Goal: Information Seeking & Learning: Learn about a topic

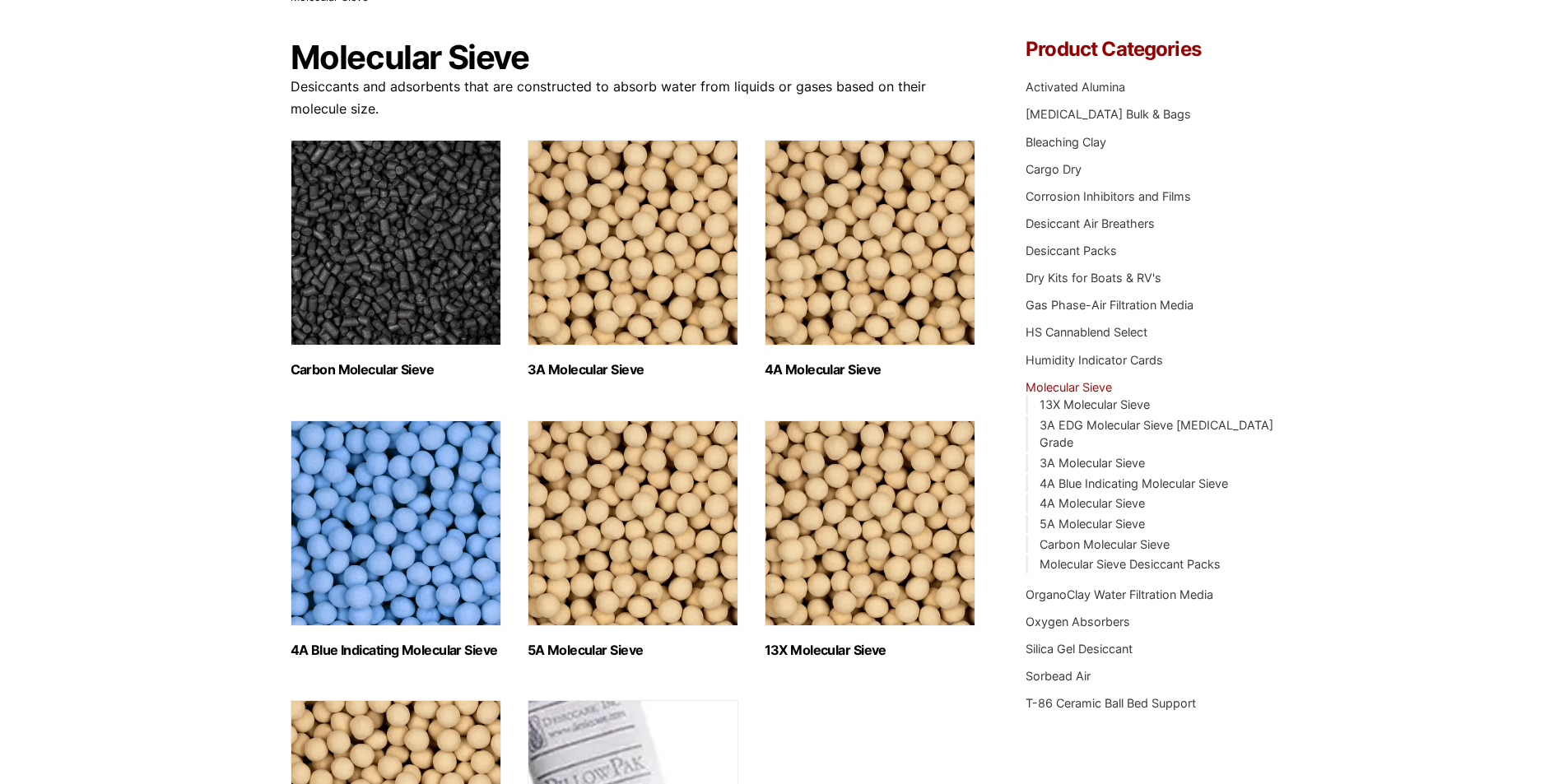
scroll to position [343, 0]
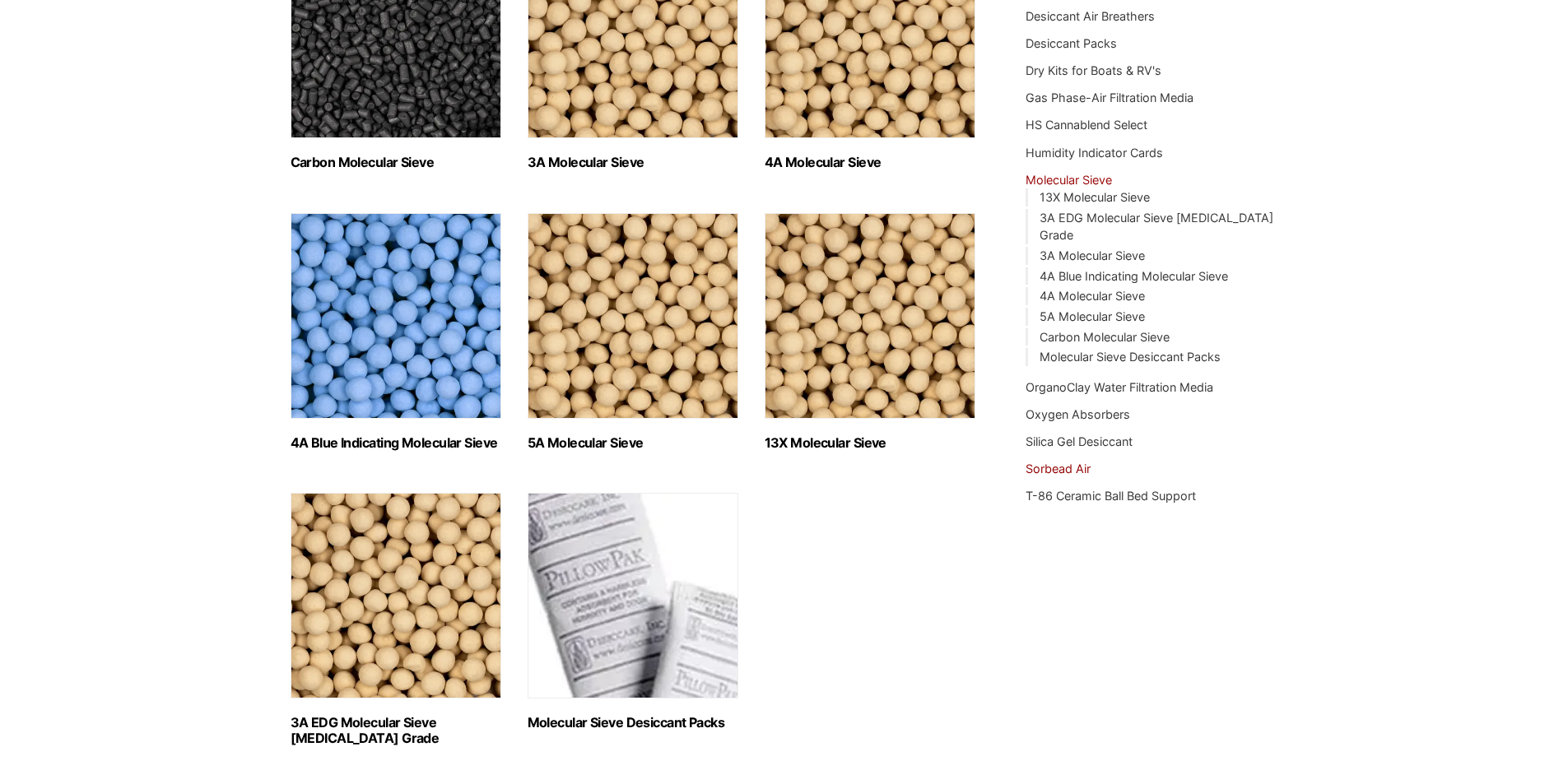
click at [1036, 475] on link "Sorbead Air" at bounding box center [1057, 468] width 65 height 14
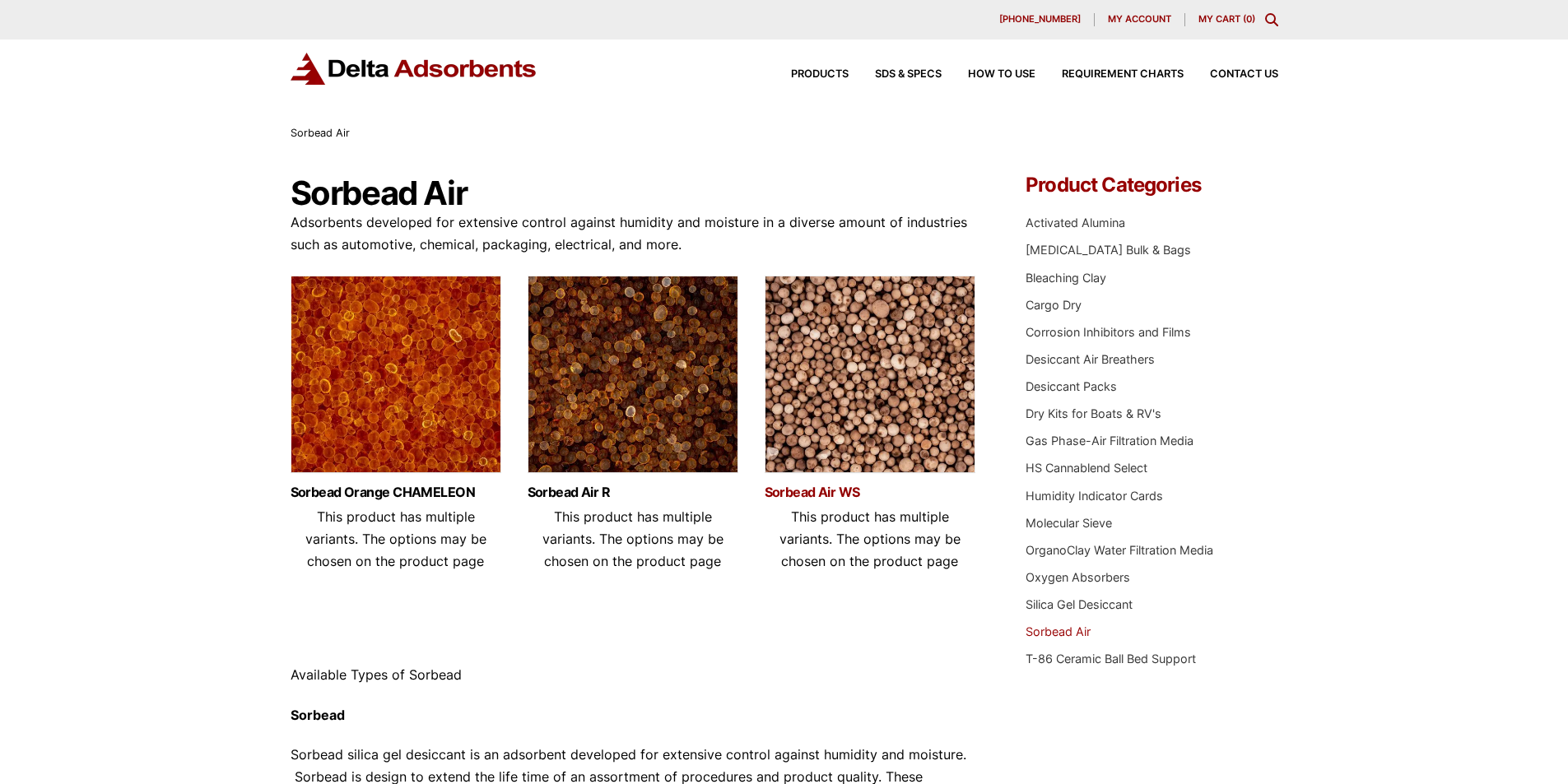
click at [786, 499] on link "Sorbead Air WS" at bounding box center [869, 492] width 211 height 14
